Goal: Task Accomplishment & Management: Use online tool/utility

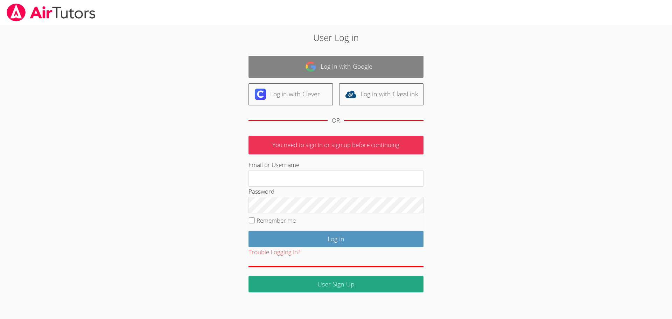
click at [338, 65] on link "Log in with Google" at bounding box center [335, 67] width 175 height 22
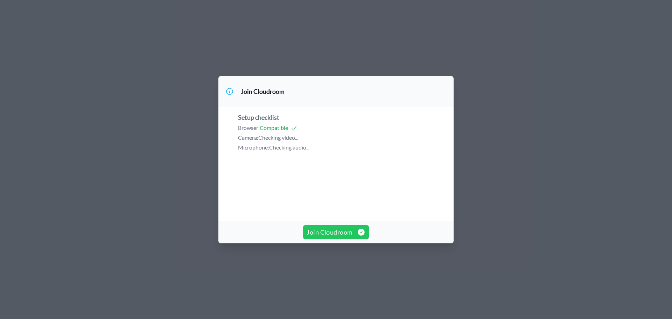
click at [317, 237] on span "Join Cloudroom" at bounding box center [336, 232] width 58 height 10
